Goal: Information Seeking & Learning: Learn about a topic

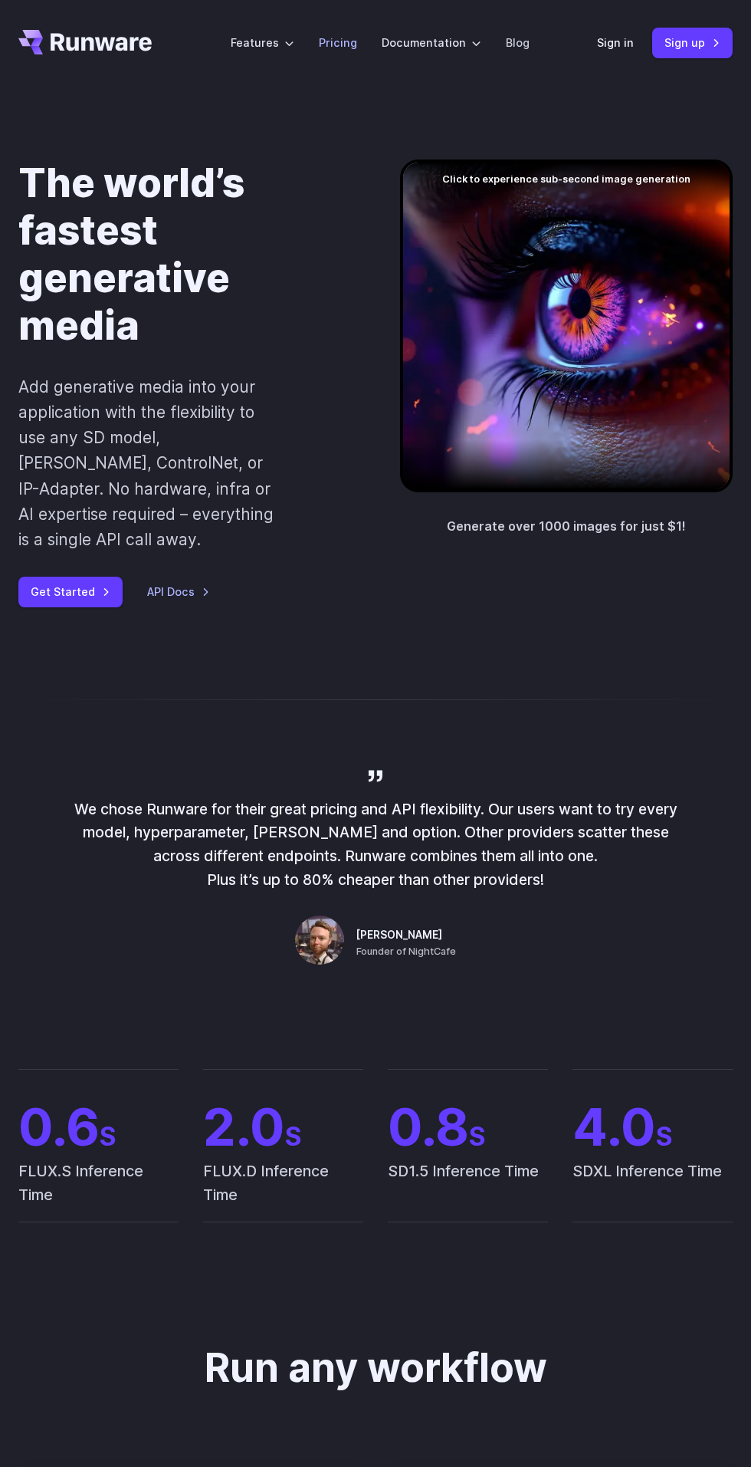
click at [340, 35] on link "Pricing" at bounding box center [338, 43] width 38 height 18
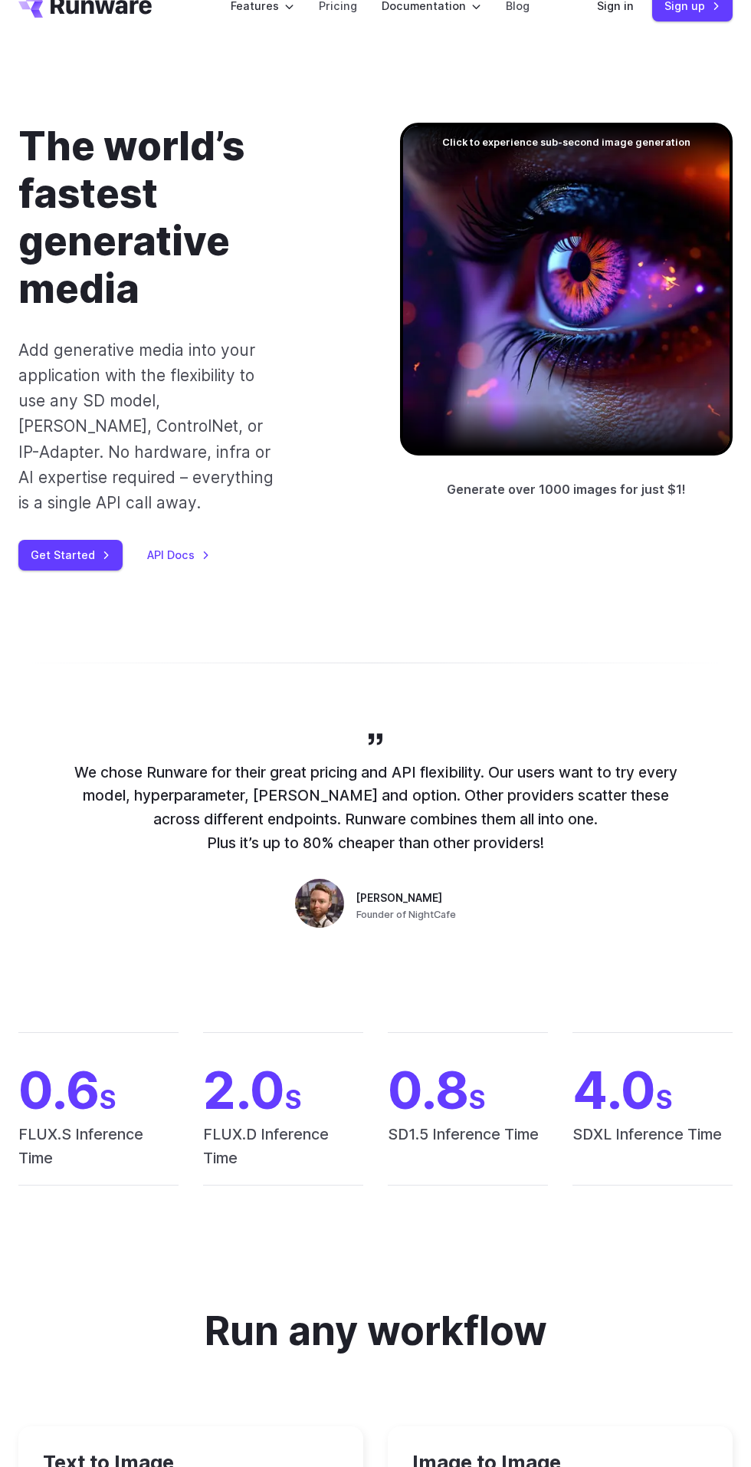
scroll to position [50, 0]
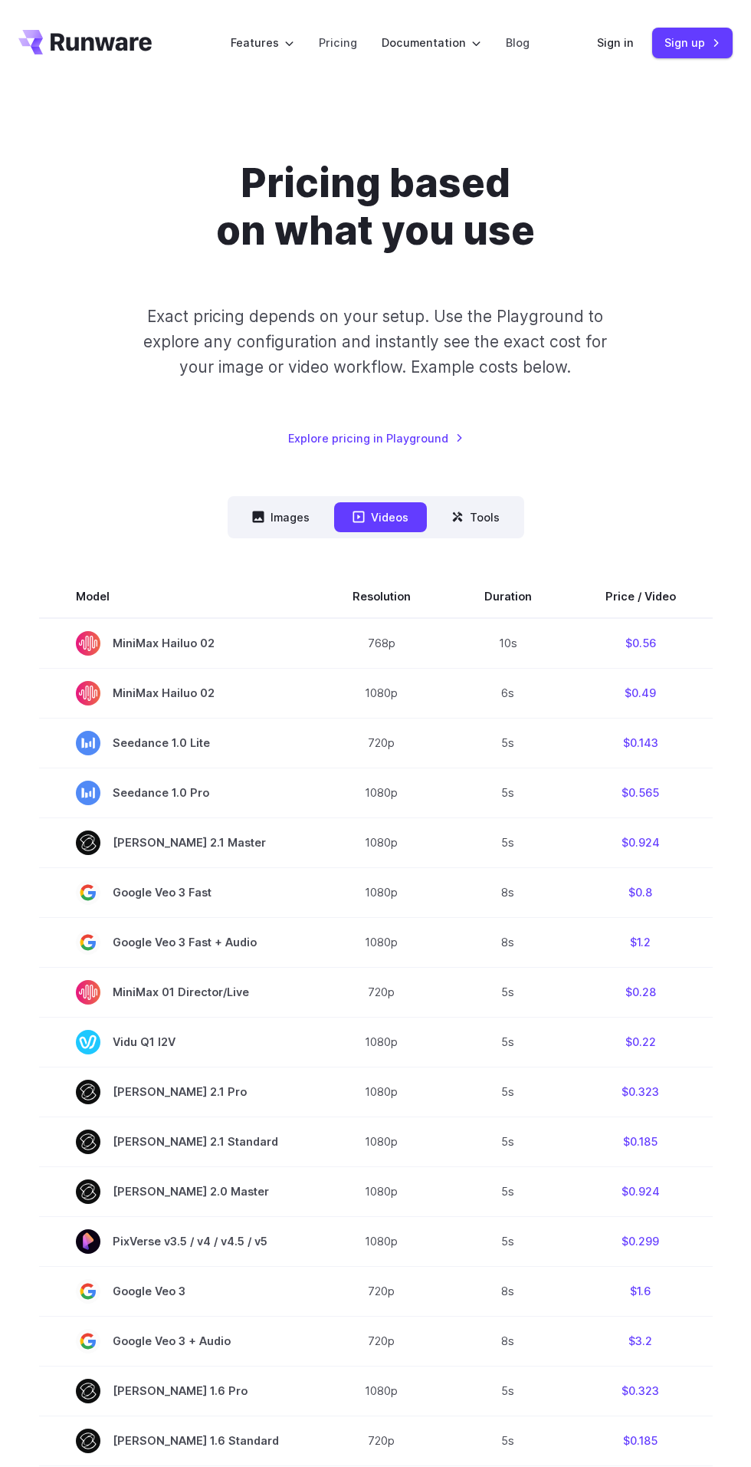
click at [277, 528] on button "Images" at bounding box center [281, 517] width 94 height 30
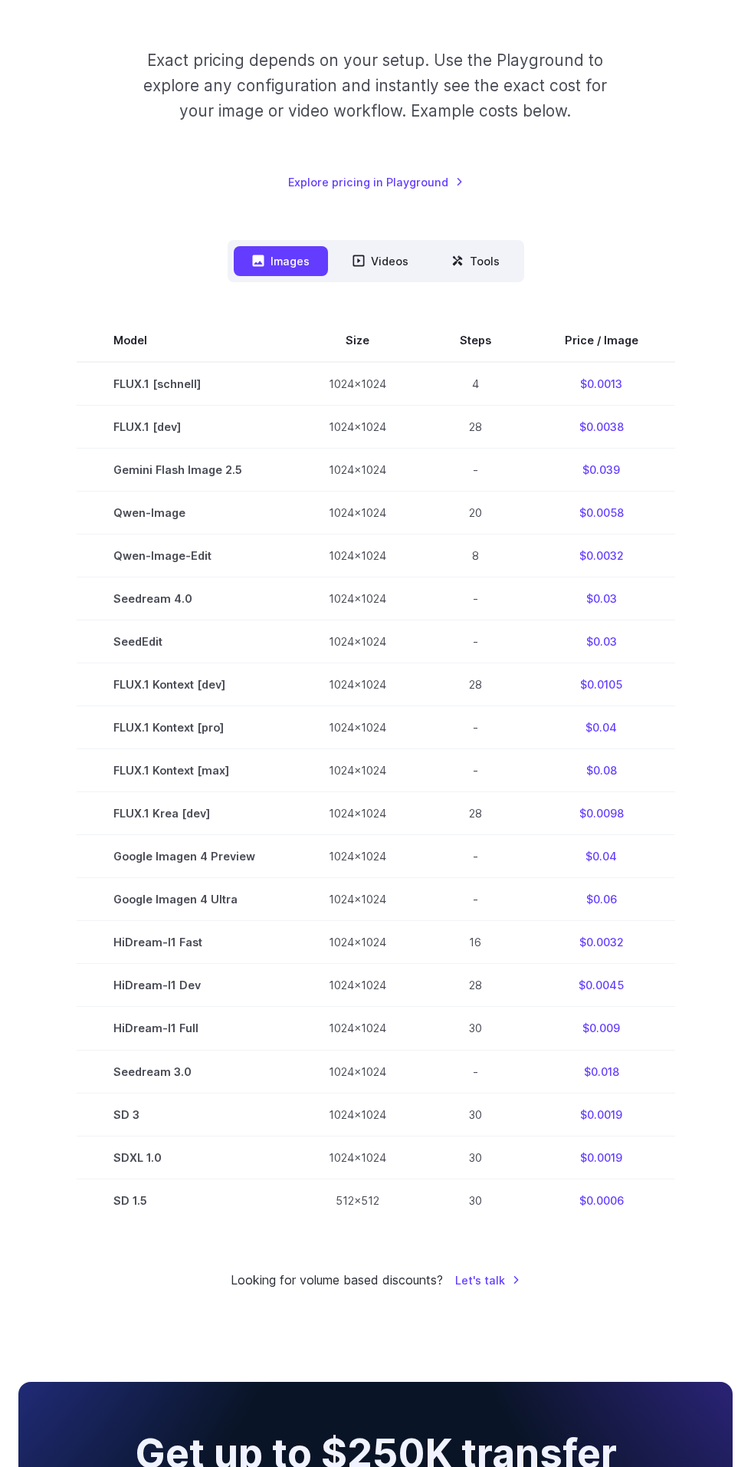
scroll to position [310, 0]
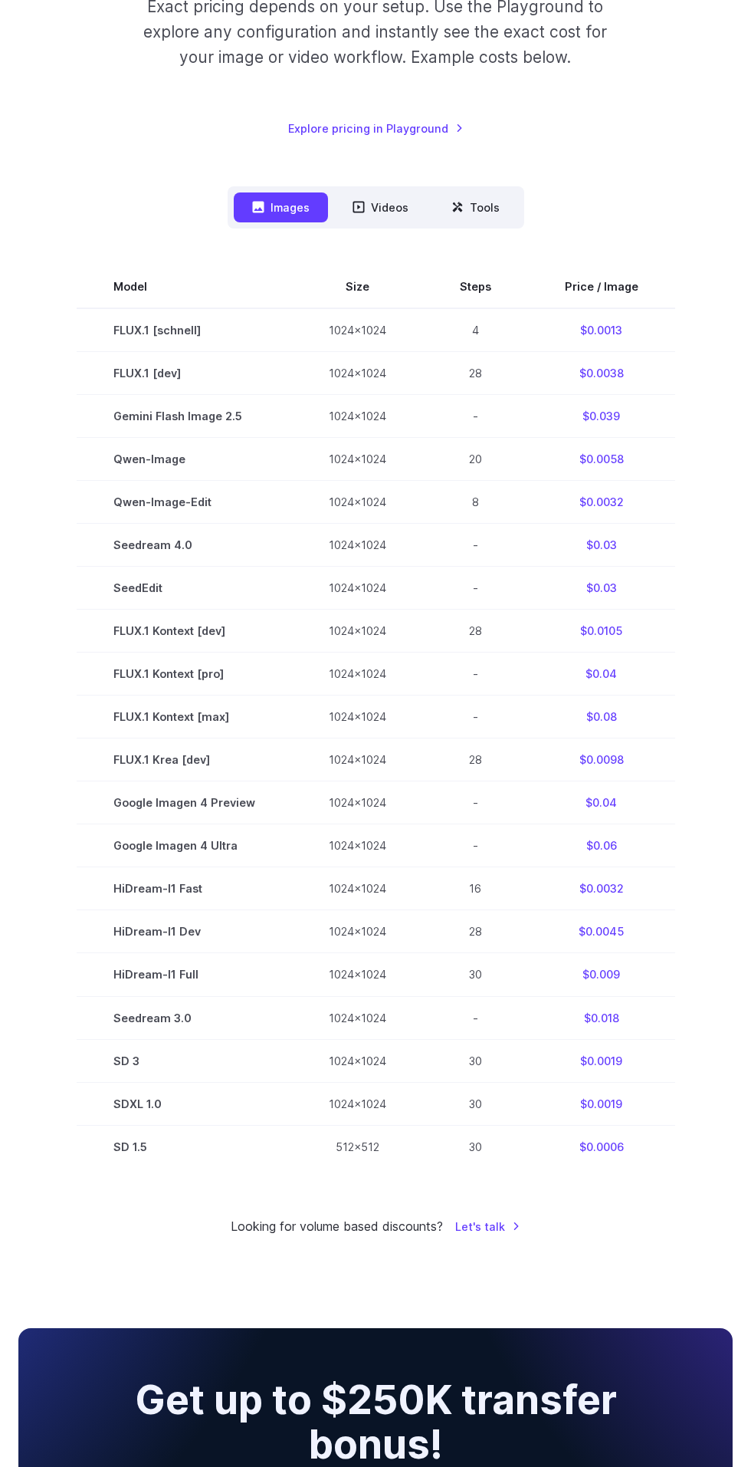
click at [363, 209] on icon at bounding box center [359, 207] width 12 height 12
click at [359, 206] on icon at bounding box center [359, 208] width 12 height 12
click at [455, 206] on icon at bounding box center [457, 207] width 10 height 10
click at [359, 206] on icon at bounding box center [359, 208] width 12 height 12
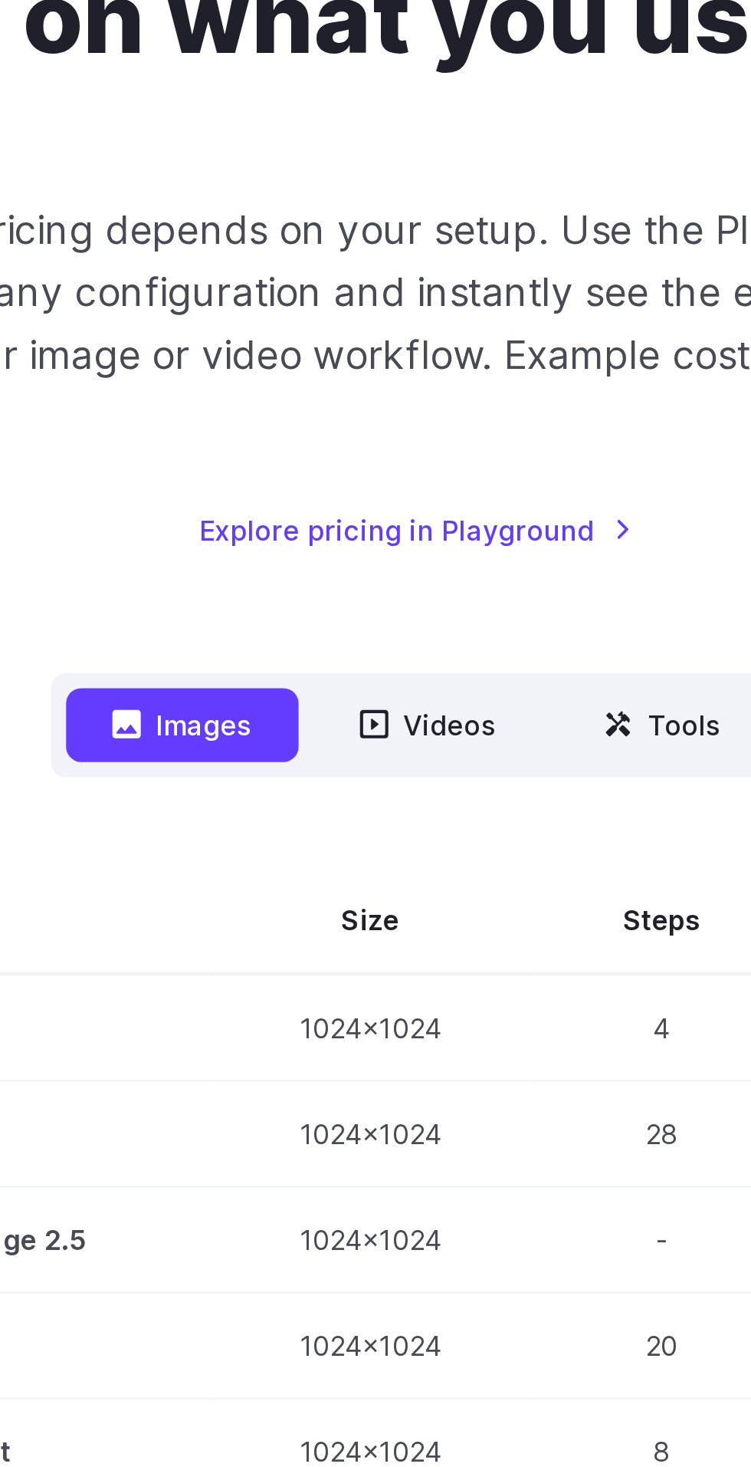
scroll to position [222, 0]
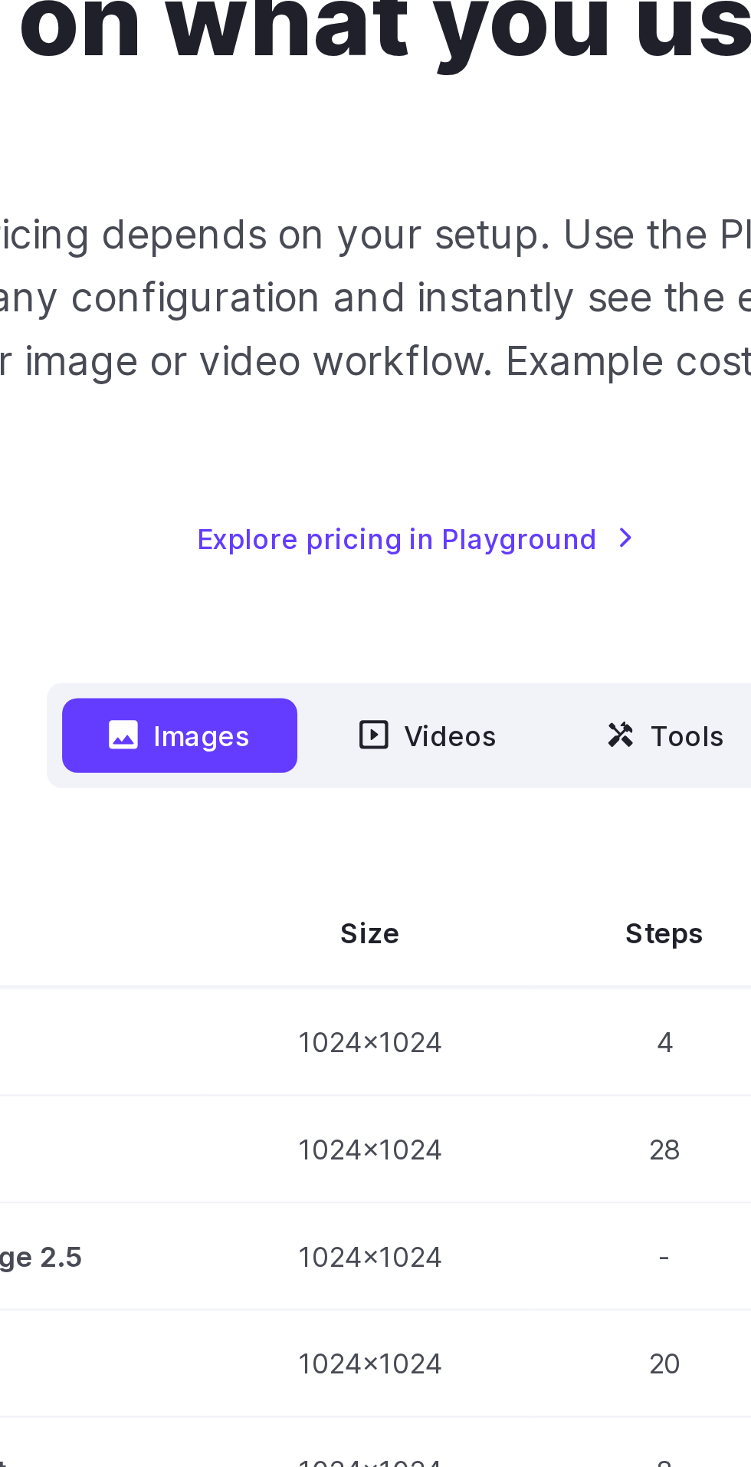
click at [374, 288] on button "Videos" at bounding box center [380, 295] width 93 height 30
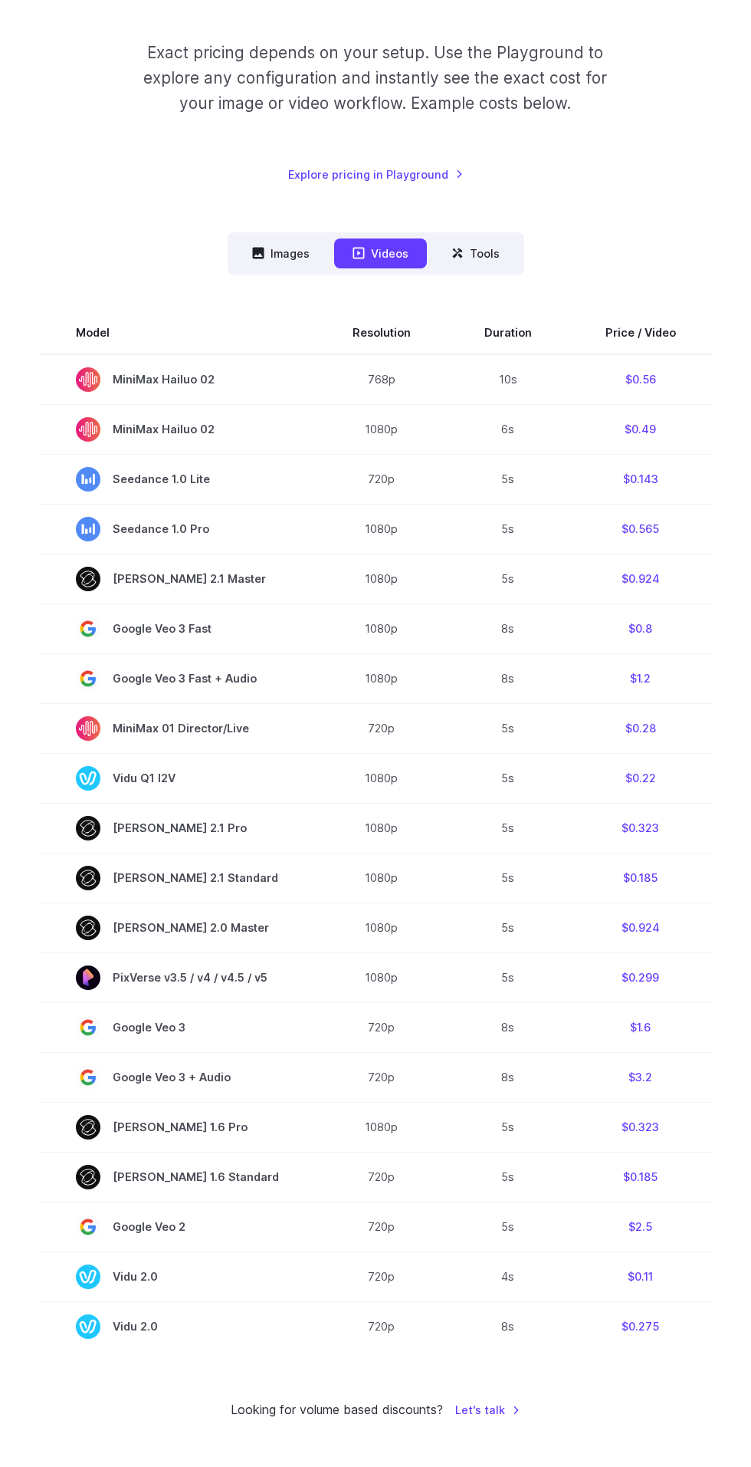
scroll to position [274, 0]
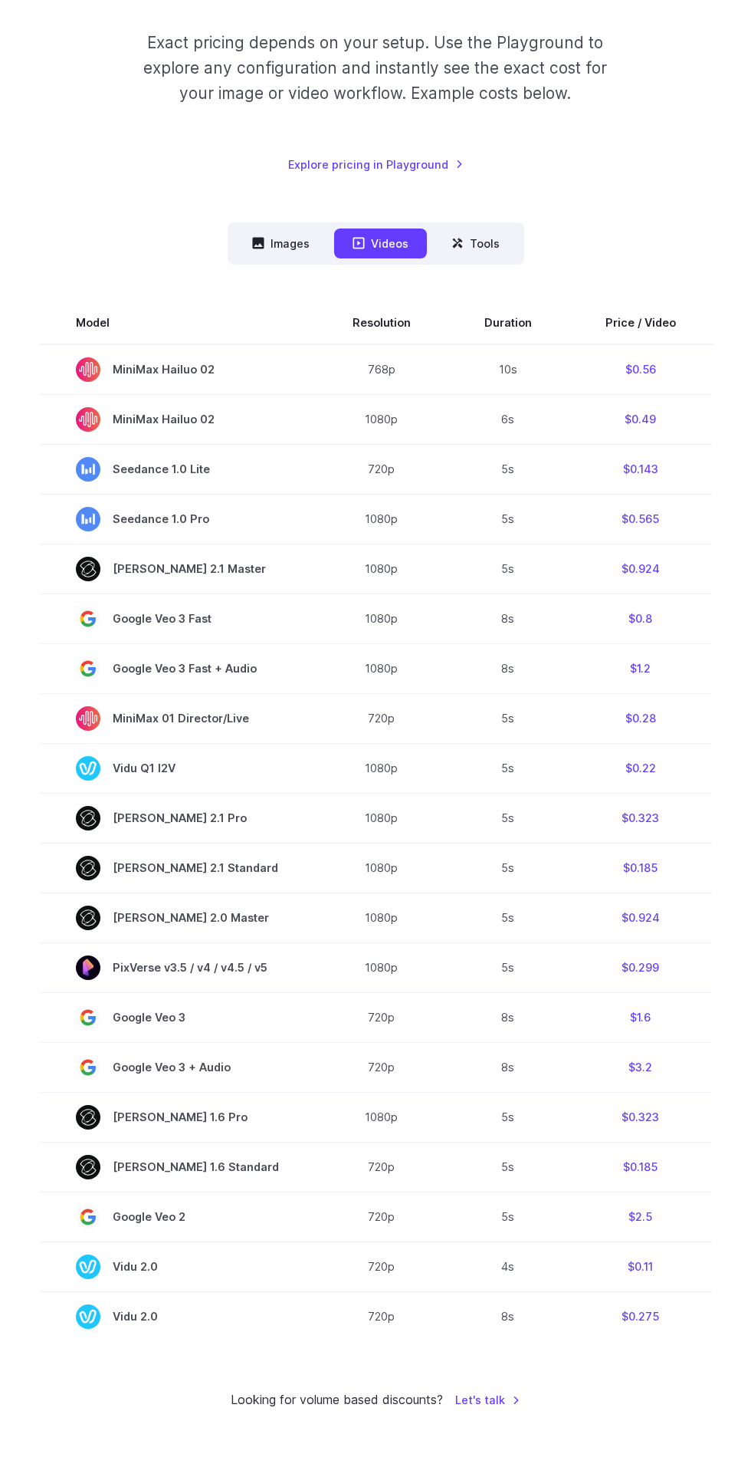
click at [384, 1198] on td "720p" at bounding box center [382, 1216] width 132 height 50
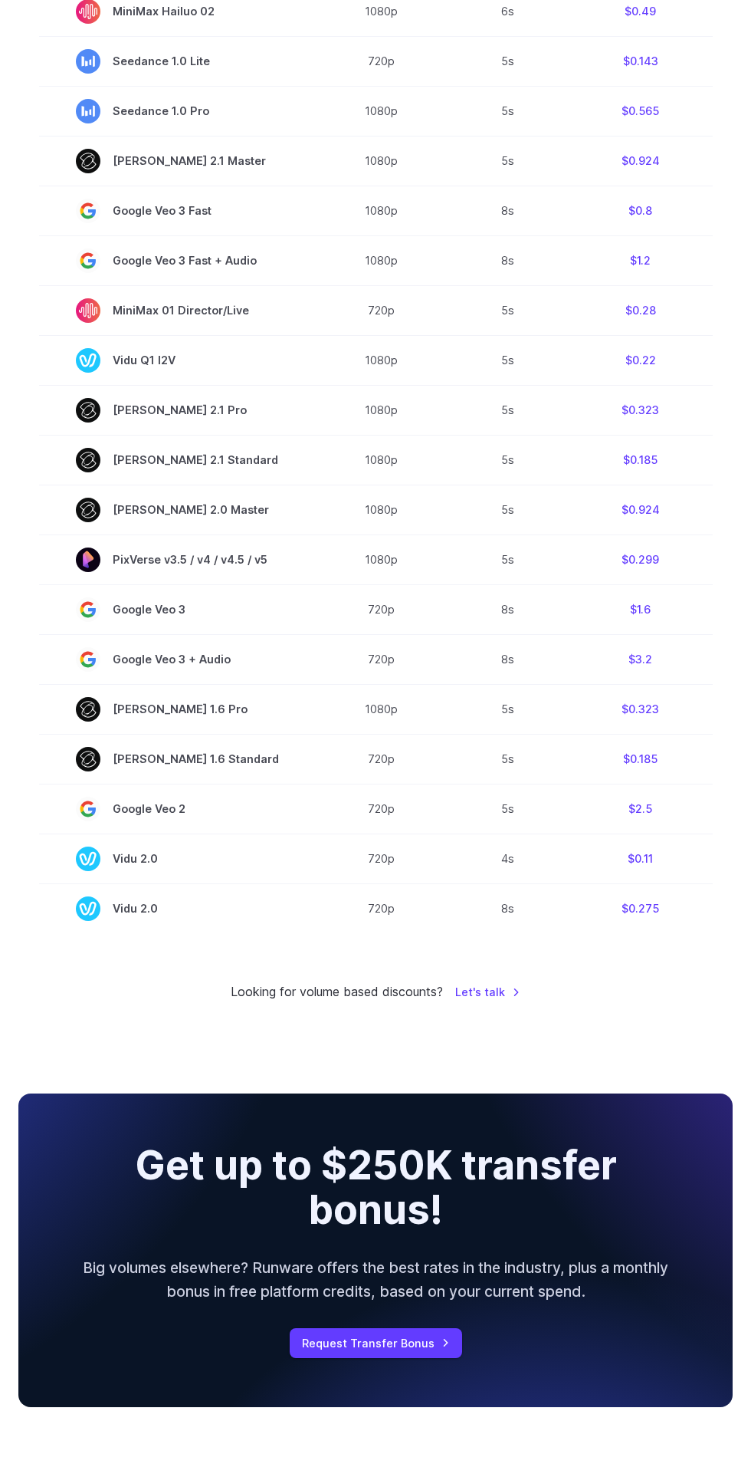
scroll to position [0, 0]
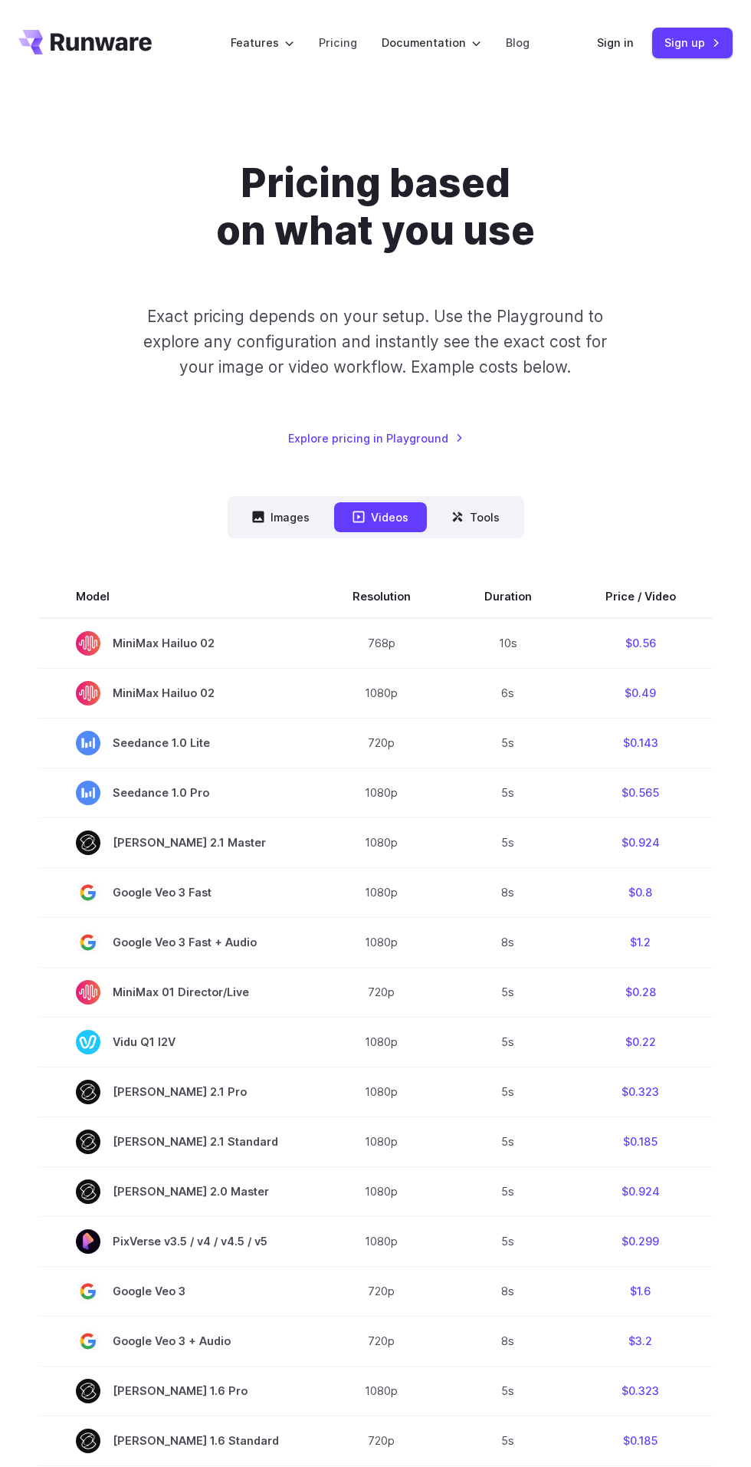
click at [469, 520] on button "Tools" at bounding box center [475, 517] width 85 height 30
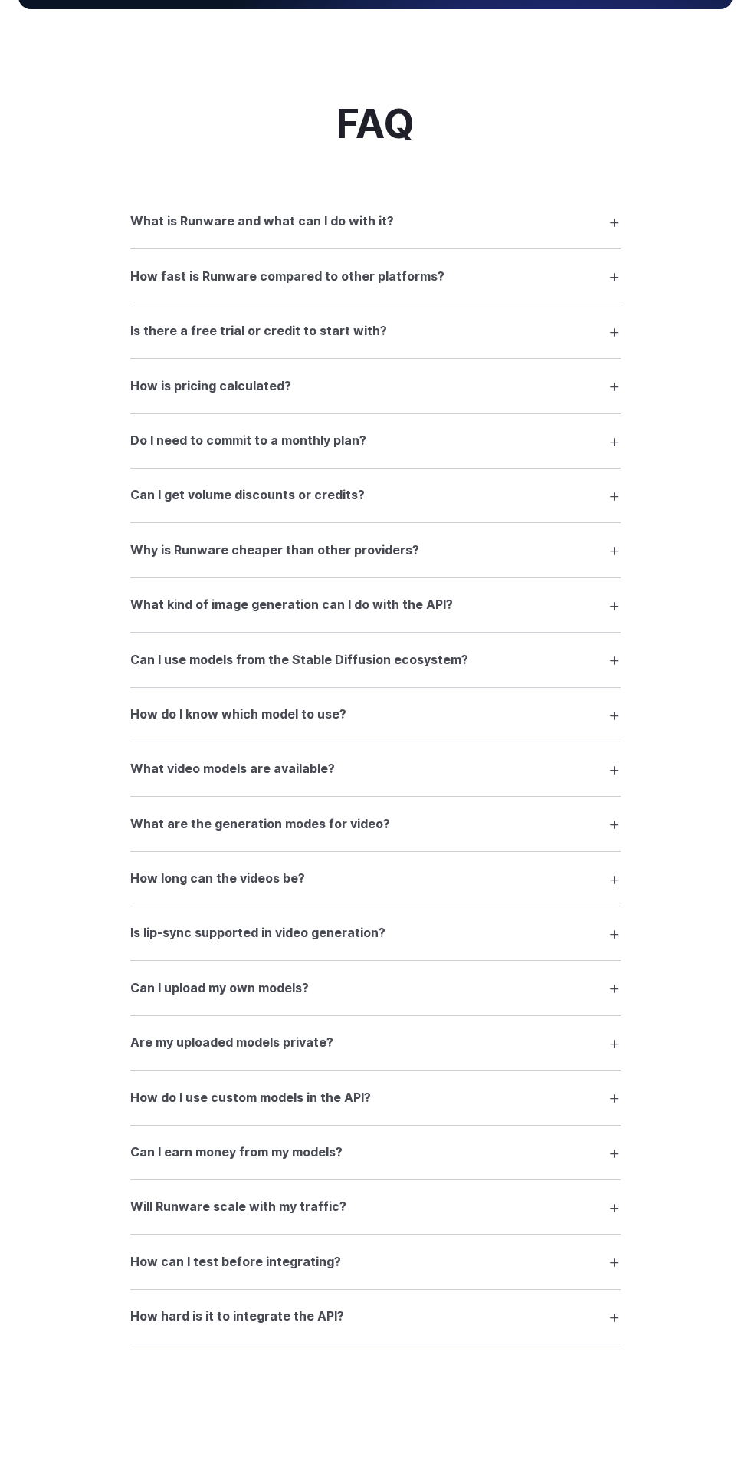
scroll to position [1261, 0]
